Goal: Communication & Community: Answer question/provide support

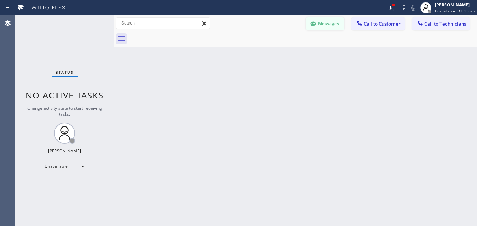
click at [335, 21] on button "Messages" at bounding box center [325, 23] width 39 height 13
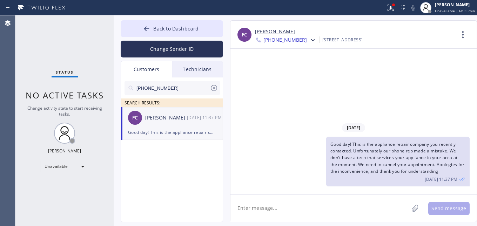
drag, startPoint x: 183, startPoint y: 91, endPoint x: 131, endPoint y: 87, distance: 51.4
click at [131, 87] on div "[PHONE_NUMBER]" at bounding box center [172, 88] width 95 height 14
click at [214, 88] on icon at bounding box center [214, 88] width 6 height 6
click at [178, 89] on input "text" at bounding box center [178, 88] width 84 height 14
paste input "858) 449-3819"
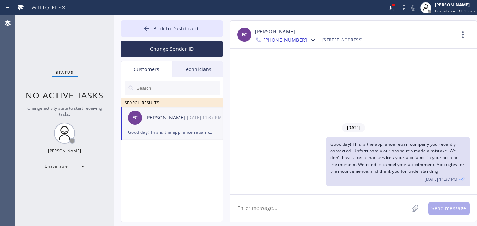
type input "858) 449-3819"
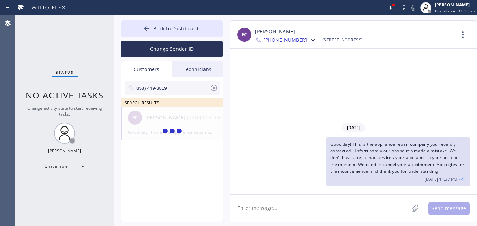
click at [138, 89] on input "858) 449-3819" at bounding box center [173, 88] width 74 height 14
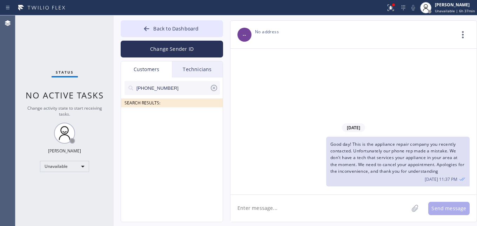
click at [157, 89] on input "[PHONE_NUMBER]" at bounding box center [173, 88] width 74 height 14
click at [183, 90] on input "[PHONE_NUMBER]" at bounding box center [173, 88] width 74 height 14
click at [166, 108] on div "[PHONE_NUMBER] SEARCH RESULTS:" at bounding box center [172, 158] width 103 height 161
click at [166, 108] on ul at bounding box center [172, 115] width 103 height 16
click at [172, 92] on input "[PHONE_NUMBER]" at bounding box center [173, 88] width 74 height 14
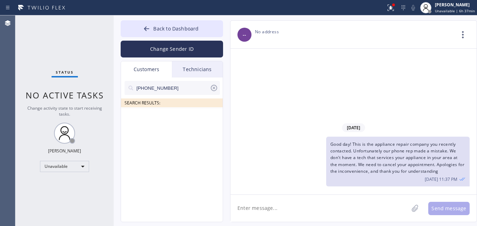
click at [272, 27] on div "-- Choose phone number No address Contact Full Information Call to Customer" at bounding box center [354, 35] width 246 height 28
click at [146, 72] on div "Customers" at bounding box center [146, 69] width 51 height 16
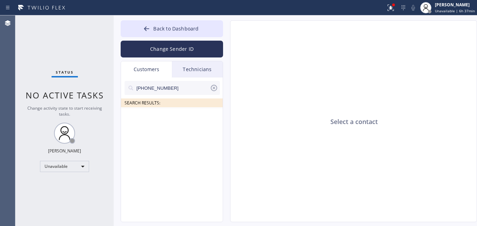
click at [174, 88] on input "[PHONE_NUMBER]" at bounding box center [173, 88] width 74 height 14
drag, startPoint x: 176, startPoint y: 85, endPoint x: 124, endPoint y: 85, distance: 51.3
click at [124, 87] on div "[PHONE_NUMBER] SEARCH RESULTS:" at bounding box center [172, 93] width 103 height 30
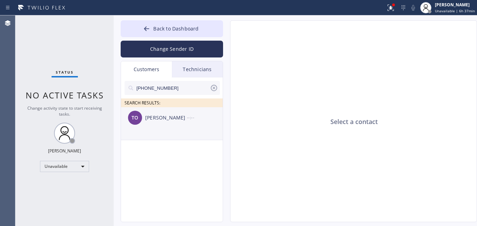
type input "[PHONE_NUMBER]"
click at [161, 119] on div "[PERSON_NAME]" at bounding box center [166, 118] width 42 height 8
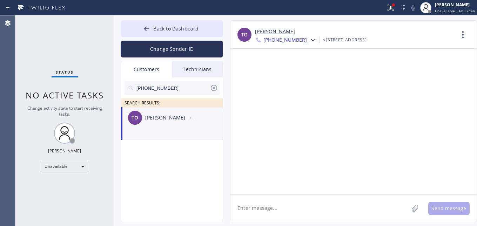
click at [269, 209] on textarea at bounding box center [320, 208] width 178 height 27
paste textarea "Good day, [PERSON_NAME]! This is the appliance repair company you recently cont…"
drag, startPoint x: 273, startPoint y: 208, endPoint x: 263, endPoint y: 209, distance: 9.5
click at [263, 209] on textarea "Good day, [PERSON_NAME]! This is the appliance repair company you recently cont…" at bounding box center [326, 208] width 191 height 27
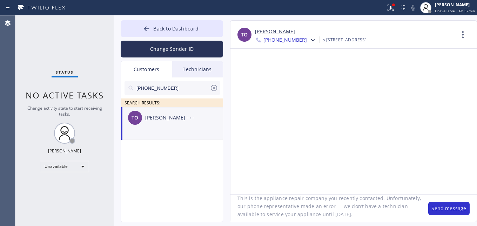
scroll to position [27, 0]
click at [339, 205] on textarea "Good [PERSON_NAME]! This is the appliance repair company you recently contacted…" at bounding box center [326, 208] width 191 height 27
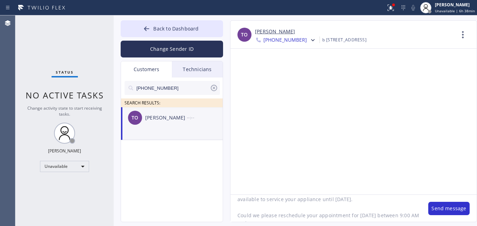
scroll to position [0, 0]
drag, startPoint x: 256, startPoint y: 211, endPoint x: 400, endPoint y: 211, distance: 143.6
click at [400, 211] on textarea "Good [PERSON_NAME]! This is the appliance repair company you recently contacted…" at bounding box center [326, 208] width 191 height 27
click at [398, 211] on textarea "Good [PERSON_NAME]! This is the appliance repair company you recently contacted…" at bounding box center [326, 208] width 191 height 27
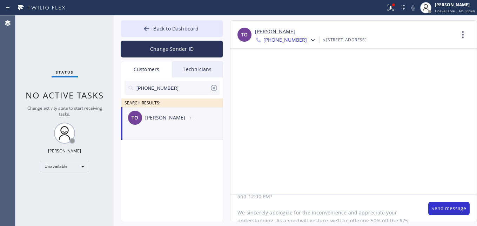
click at [258, 197] on textarea "Good [PERSON_NAME]! This is the appliance repair company you recently contacted…" at bounding box center [326, 208] width 191 height 27
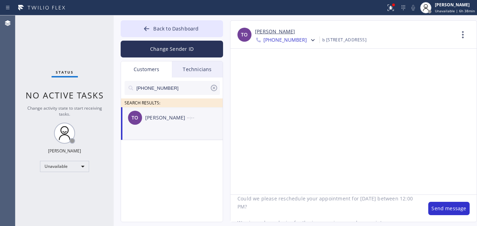
click at [246, 206] on textarea "Good [PERSON_NAME]! This is the appliance repair company you recently contacted…" at bounding box center [326, 208] width 191 height 27
click at [306, 217] on textarea "Good [PERSON_NAME]! This is the appliance repair company you recently contacted…" at bounding box center [326, 208] width 191 height 27
click at [277, 200] on textarea "Good [PERSON_NAME]! This is the appliance repair company you recently contacted…" at bounding box center [326, 208] width 191 height 27
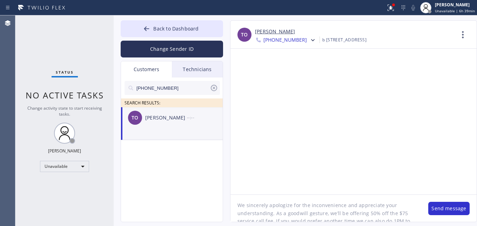
scroll to position [103, 0]
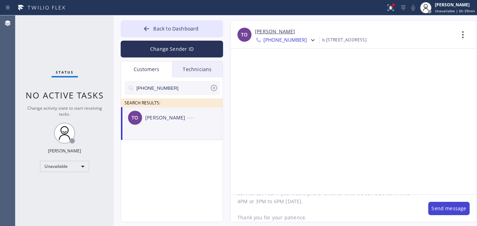
type textarea "Good [PERSON_NAME]! This is the appliance repair company you recently contacted…"
click at [437, 209] on button "Send message" at bounding box center [449, 208] width 41 height 13
